Goal: Browse casually: Explore the website without a specific task or goal

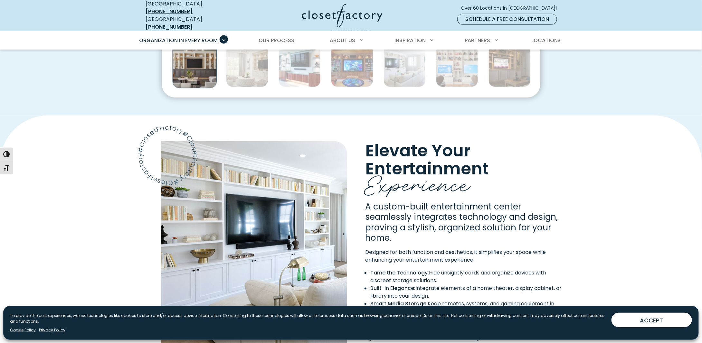
scroll to position [353, 0]
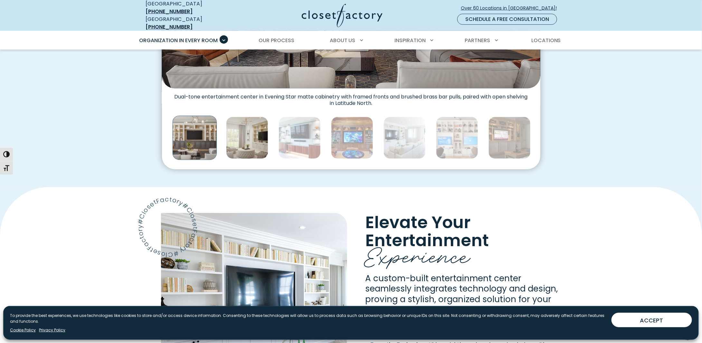
click at [253, 144] on img "Thumbnail Gallery" at bounding box center [247, 138] width 42 height 42
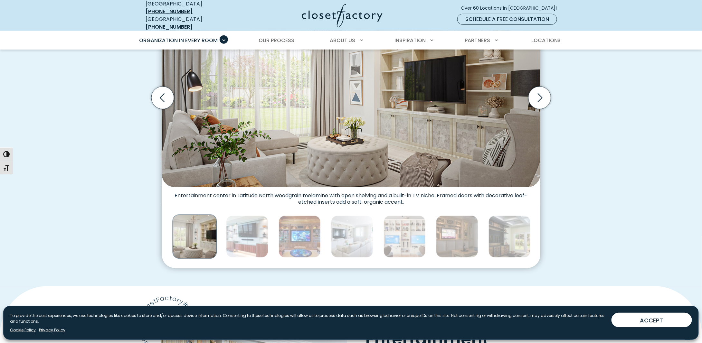
scroll to position [160, 0]
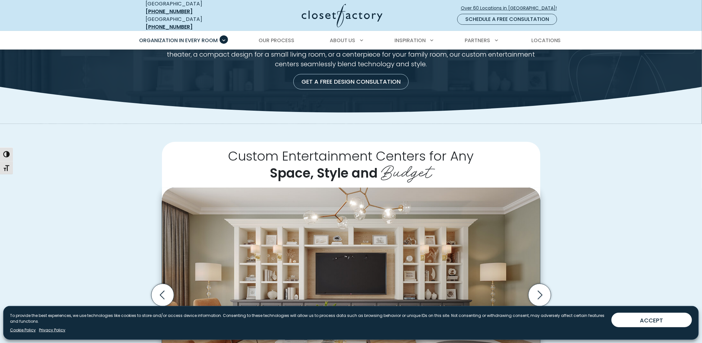
scroll to position [161, 0]
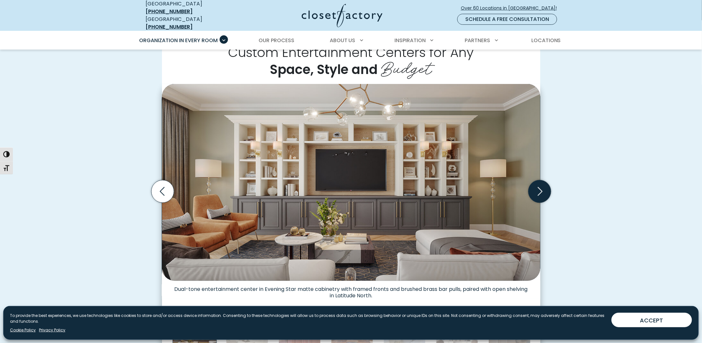
click at [546, 190] on icon "Next slide" at bounding box center [539, 191] width 23 height 23
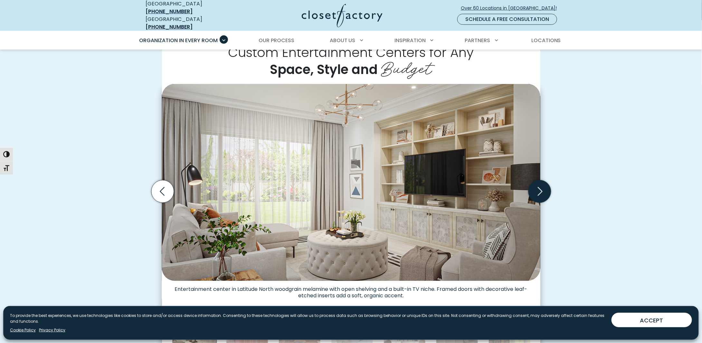
click at [545, 190] on icon "Next slide" at bounding box center [539, 191] width 23 height 23
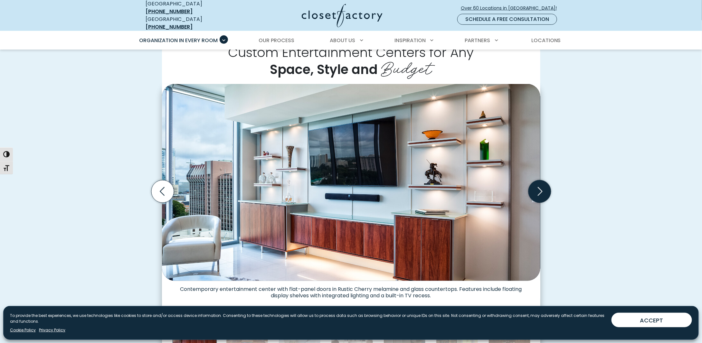
click at [545, 190] on icon "Next slide" at bounding box center [539, 191] width 23 height 23
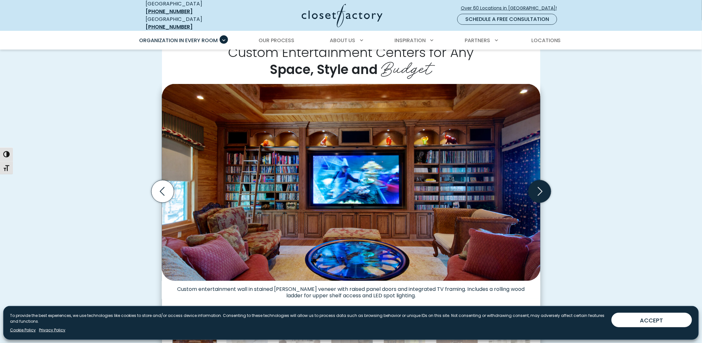
click at [545, 190] on icon "Next slide" at bounding box center [539, 191] width 23 height 23
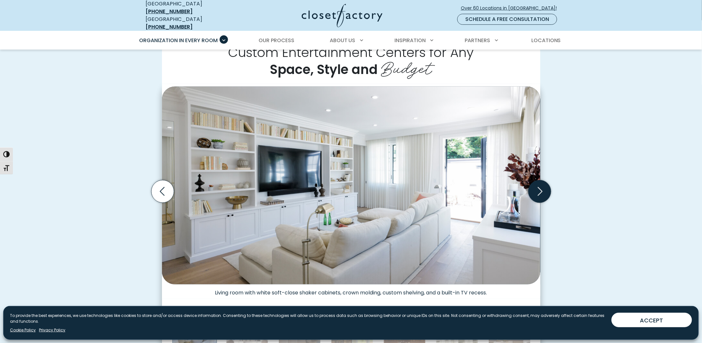
click at [545, 190] on icon "Next slide" at bounding box center [539, 191] width 23 height 23
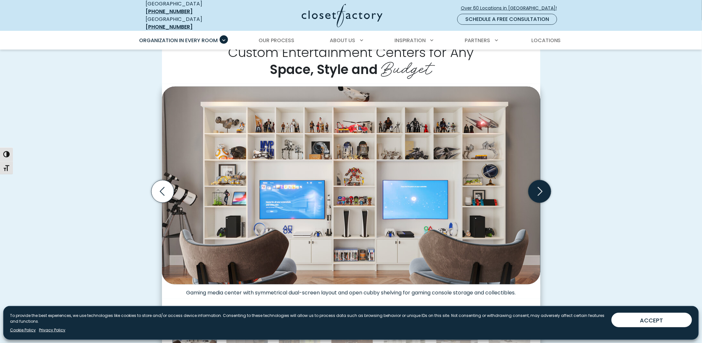
click at [545, 190] on icon "Next slide" at bounding box center [539, 191] width 23 height 23
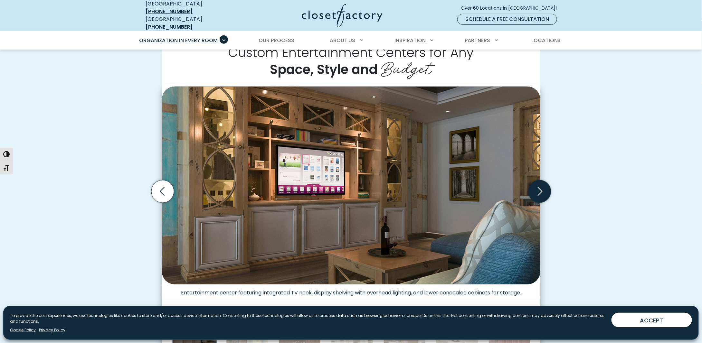
click at [545, 190] on icon "Next slide" at bounding box center [539, 191] width 23 height 23
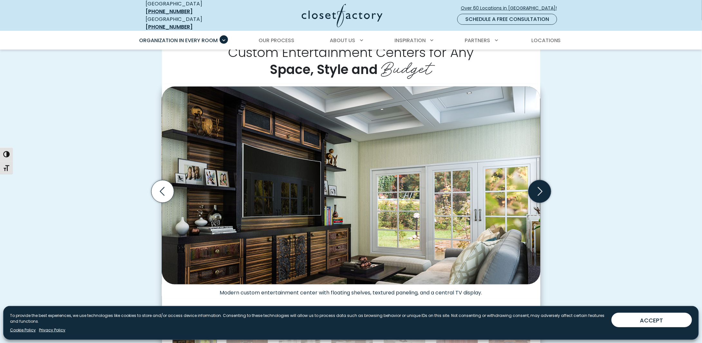
click at [545, 190] on icon "Next slide" at bounding box center [539, 191] width 23 height 23
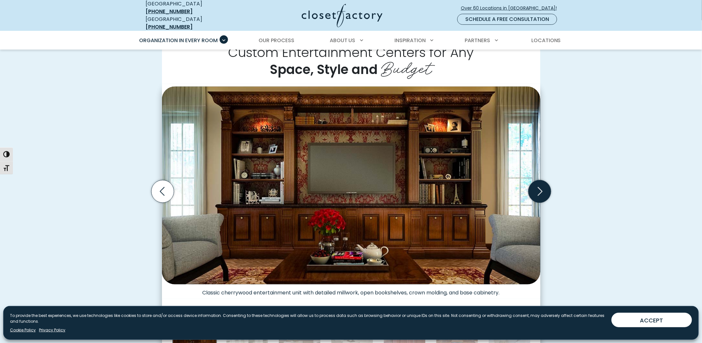
click at [545, 190] on icon "Next slide" at bounding box center [539, 191] width 23 height 23
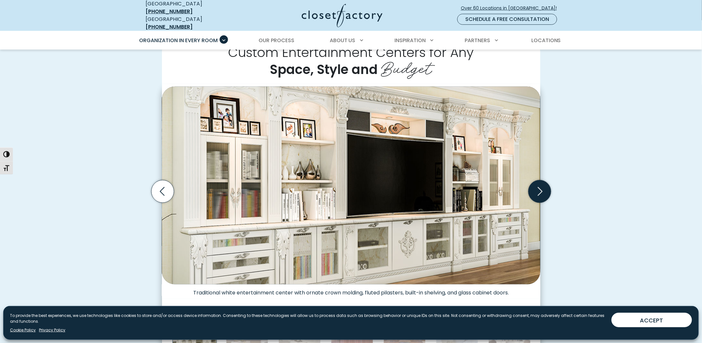
click at [545, 190] on icon "Next slide" at bounding box center [539, 191] width 23 height 23
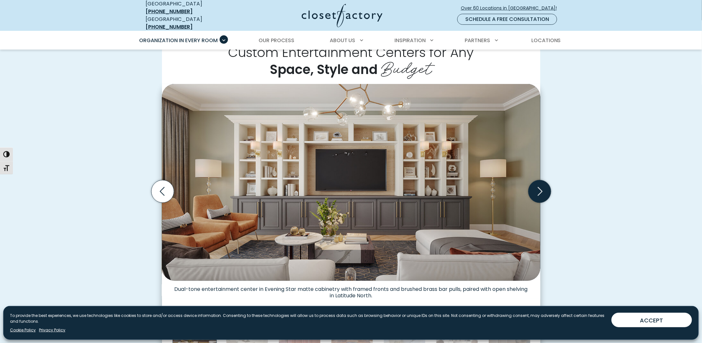
click at [545, 190] on icon "Next slide" at bounding box center [539, 191] width 23 height 23
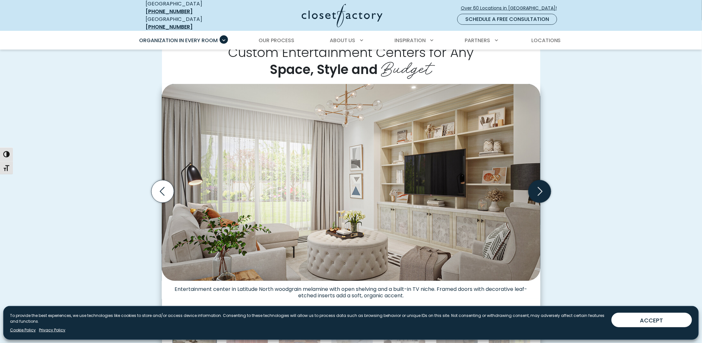
click at [545, 190] on icon "Next slide" at bounding box center [539, 191] width 23 height 23
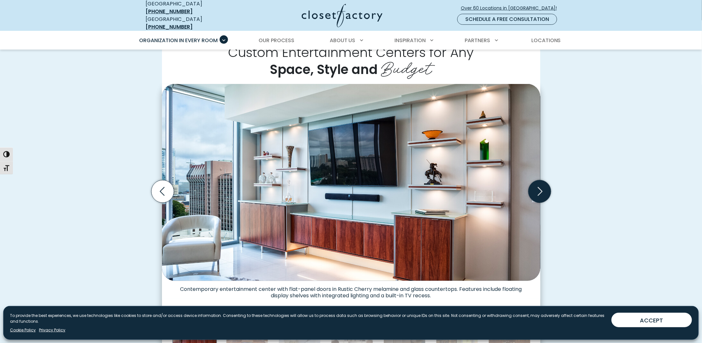
click at [545, 190] on icon "Next slide" at bounding box center [539, 191] width 23 height 23
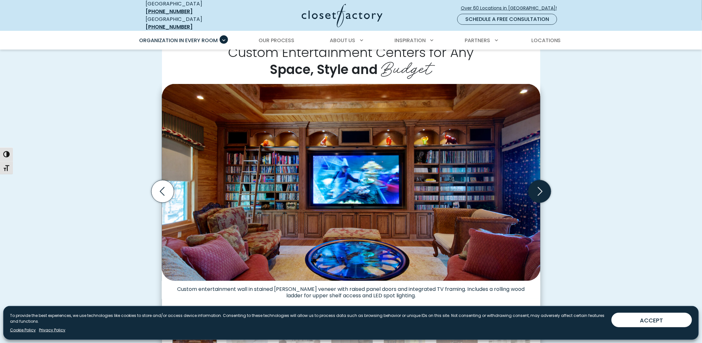
click at [545, 190] on icon "Next slide" at bounding box center [539, 191] width 23 height 23
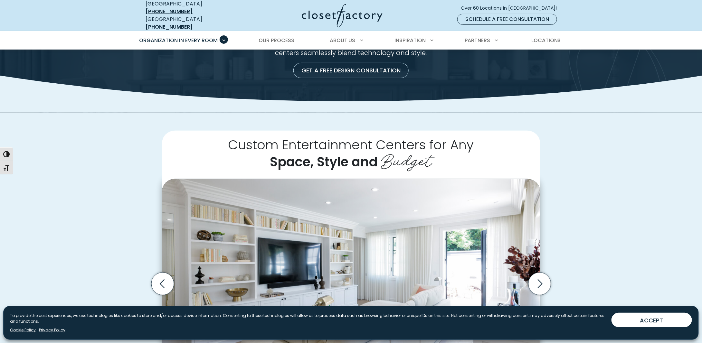
scroll to position [0, 0]
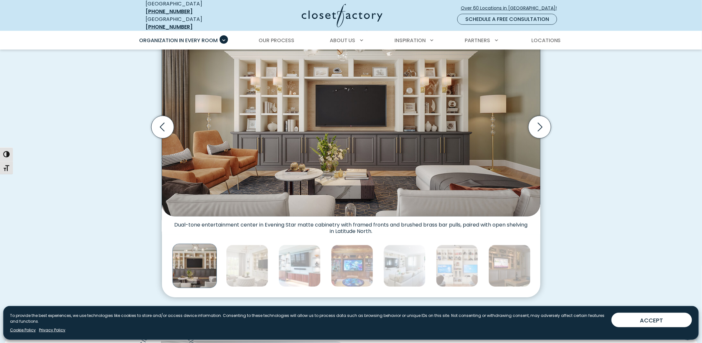
scroll to position [129, 0]
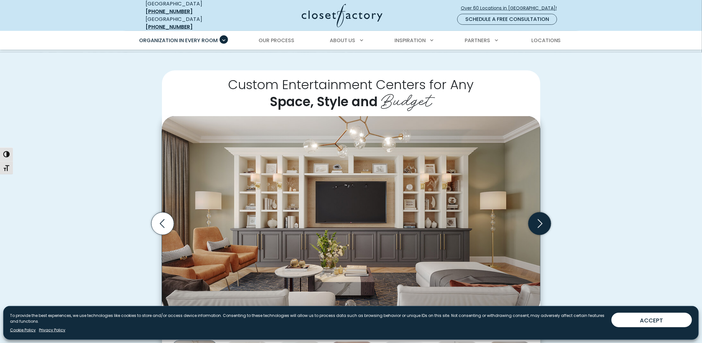
click at [545, 219] on icon "Next slide" at bounding box center [539, 223] width 23 height 23
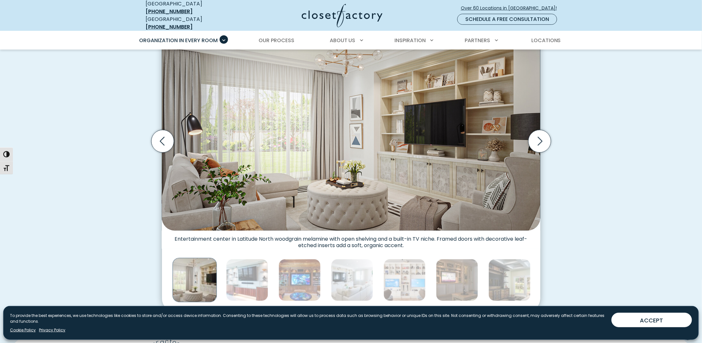
scroll to position [193, 0]
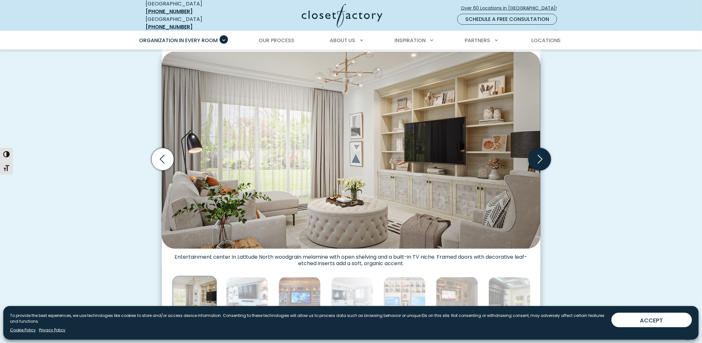
click at [547, 145] on icon "Next slide" at bounding box center [540, 159] width 28 height 28
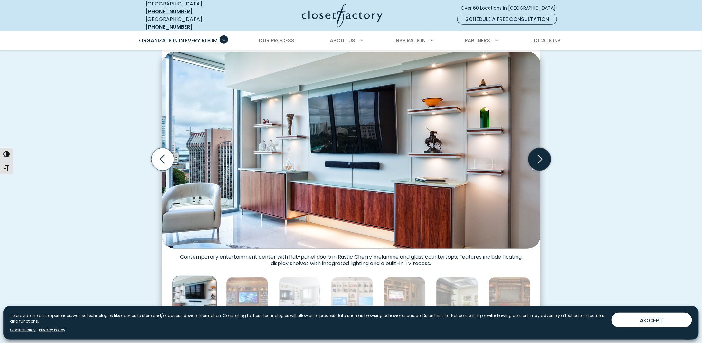
click at [547, 145] on icon "Next slide" at bounding box center [540, 159] width 28 height 28
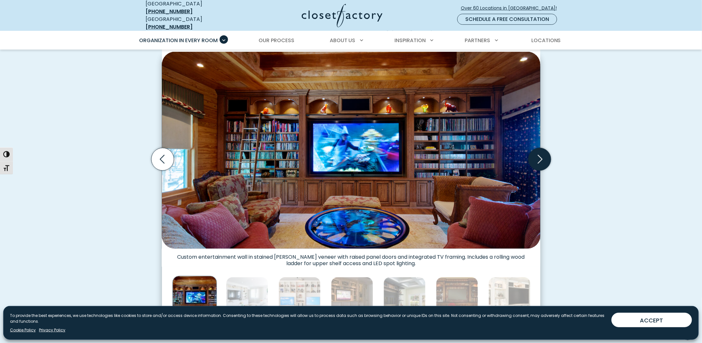
click at [547, 145] on icon "Next slide" at bounding box center [540, 159] width 28 height 28
